Goal: Navigation & Orientation: Find specific page/section

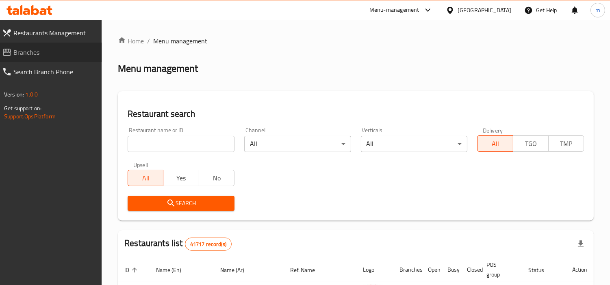
click at [19, 54] on span "Branches" at bounding box center [54, 53] width 82 height 10
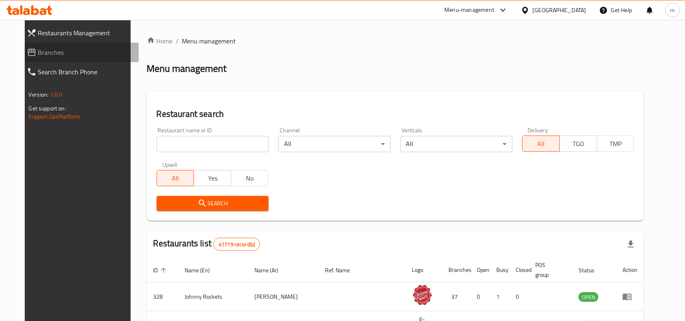
click at [38, 57] on span "Branches" at bounding box center [85, 53] width 95 height 10
click at [38, 49] on span "Branches" at bounding box center [85, 53] width 95 height 10
